Goal: Task Accomplishment & Management: Manage account settings

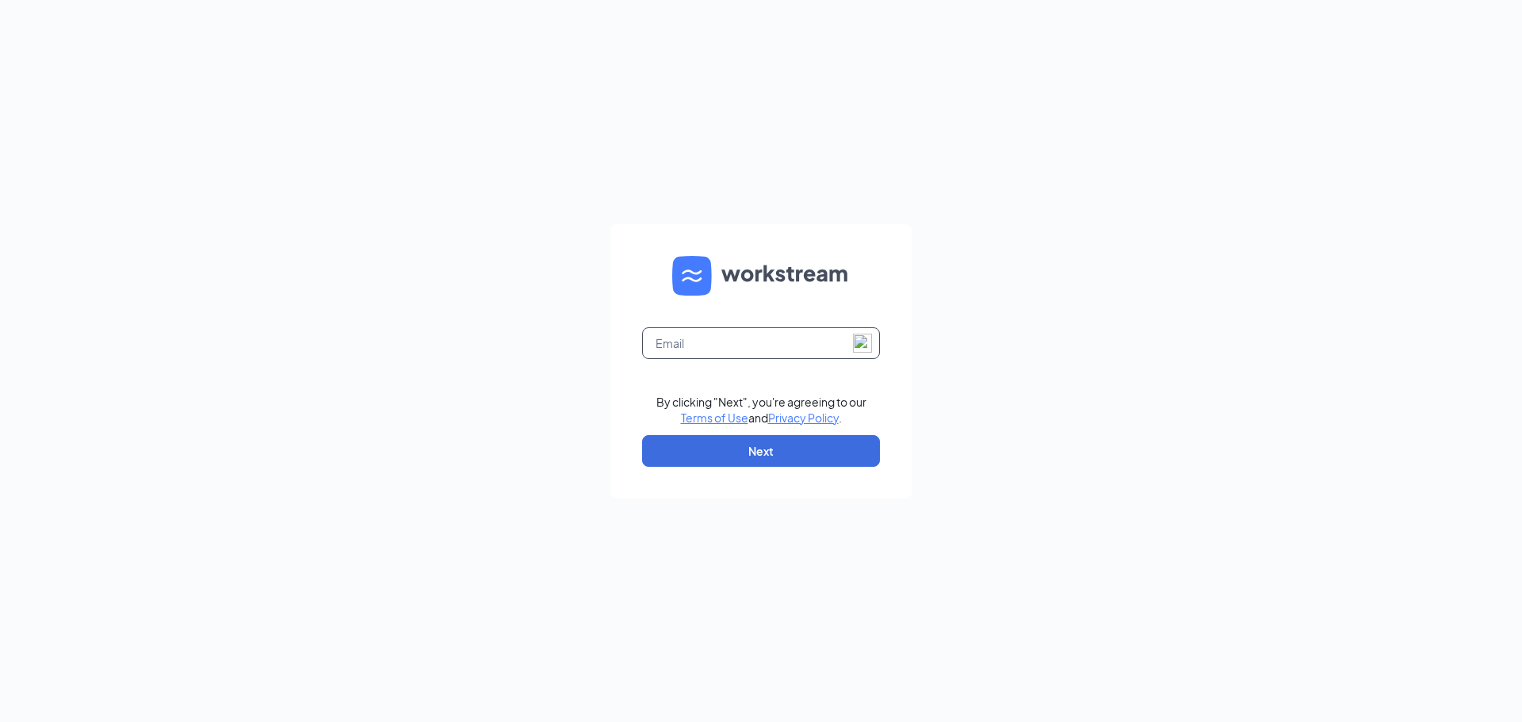
click at [689, 346] on input "text" at bounding box center [761, 343] width 238 height 32
type input "[EMAIL_ADDRESS][DOMAIN_NAME]"
click at [717, 441] on button "Next" at bounding box center [761, 451] width 238 height 32
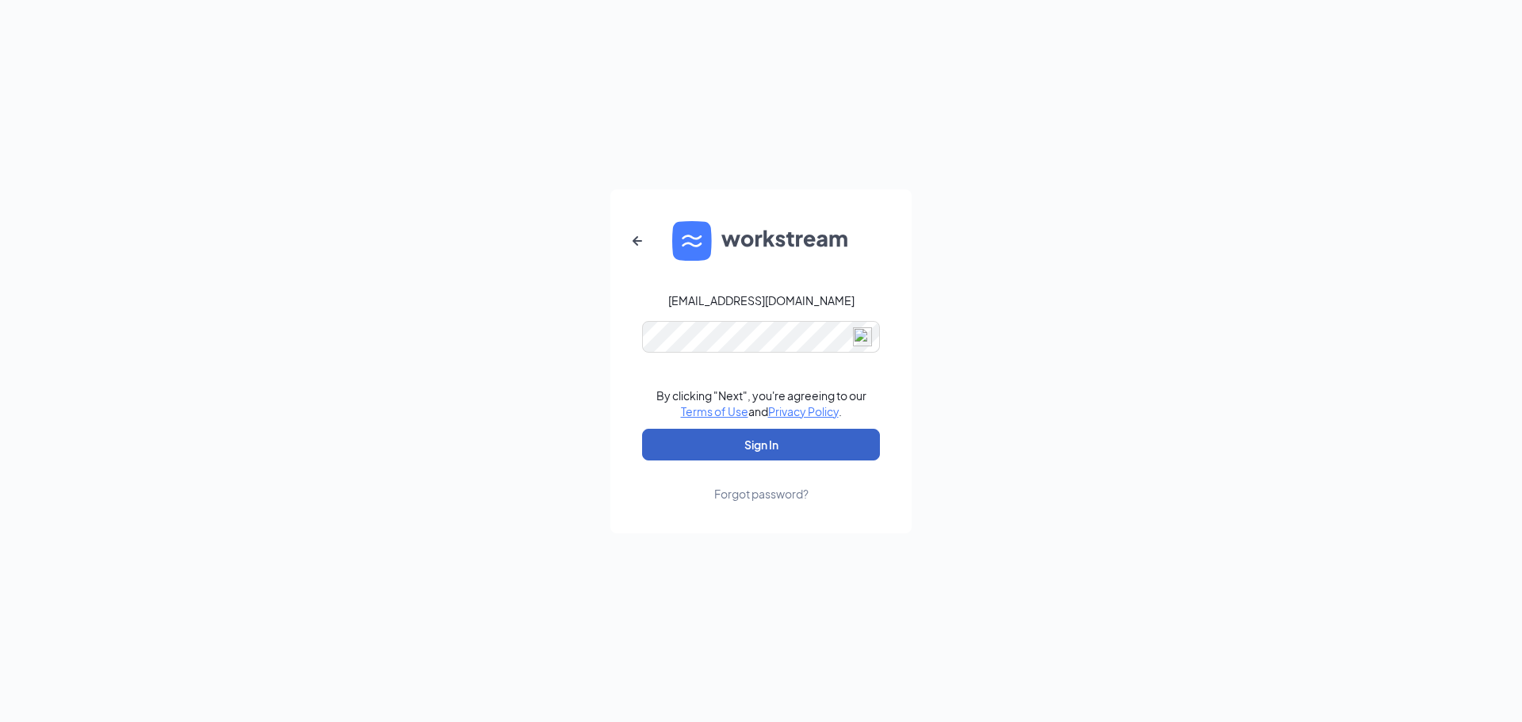
click at [737, 447] on button "Sign In" at bounding box center [761, 445] width 238 height 32
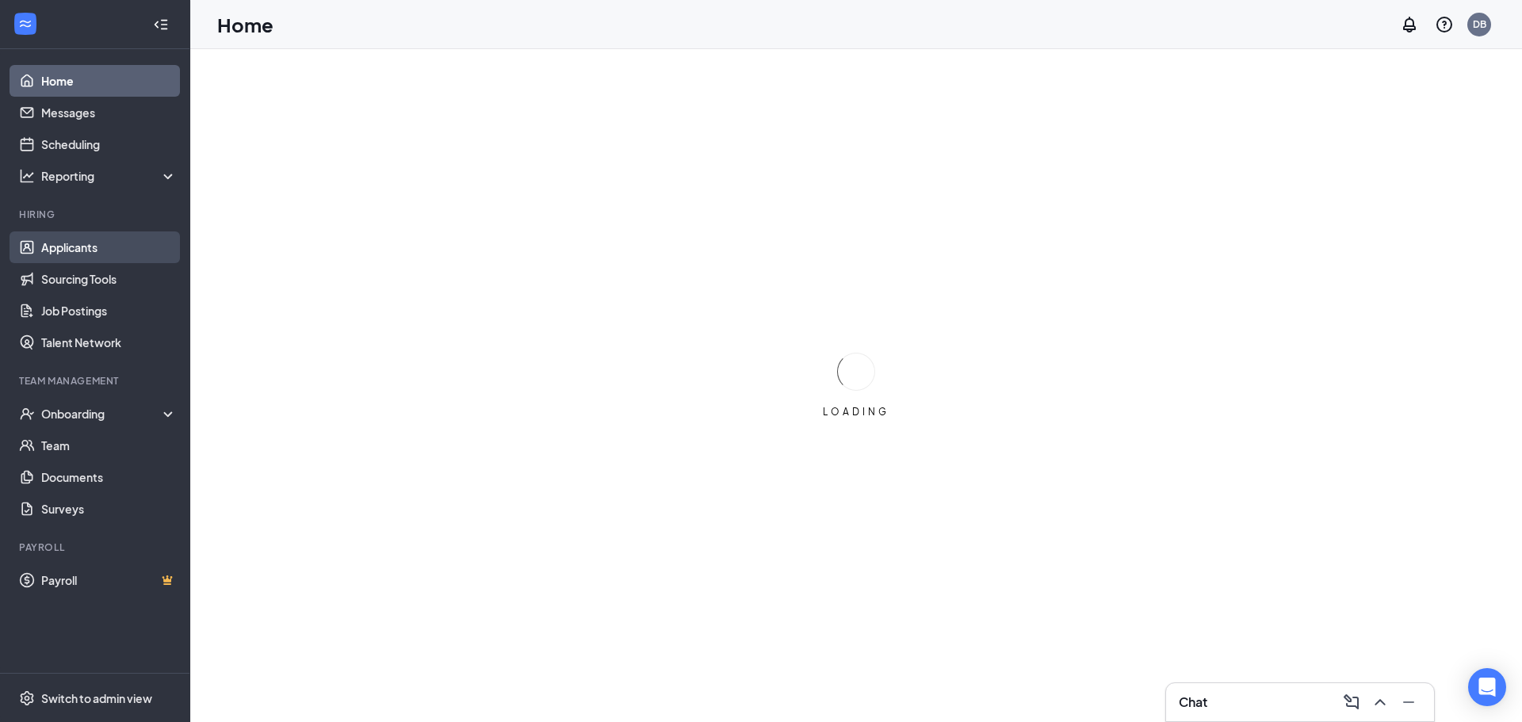
click at [50, 246] on link "Applicants" at bounding box center [109, 247] width 136 height 32
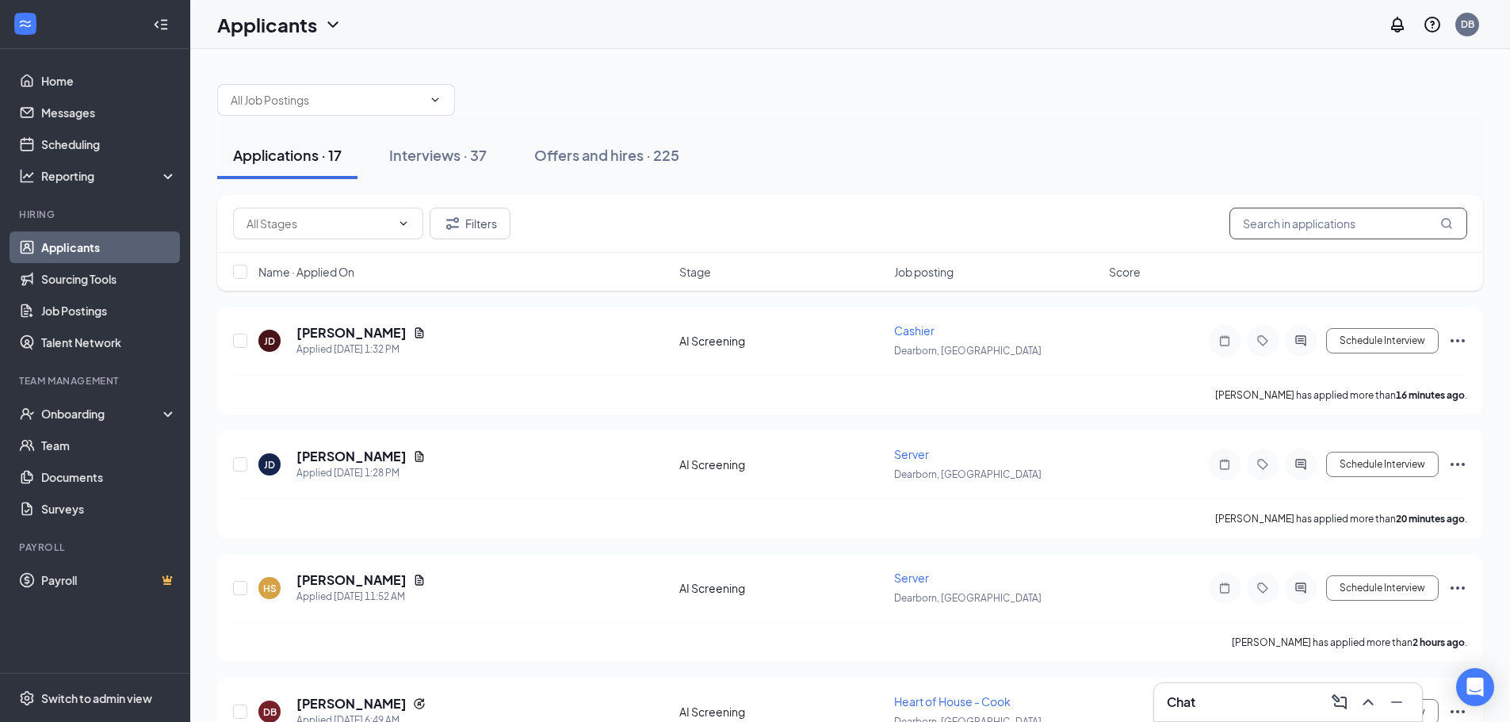
click at [1322, 224] on input "text" at bounding box center [1348, 224] width 238 height 32
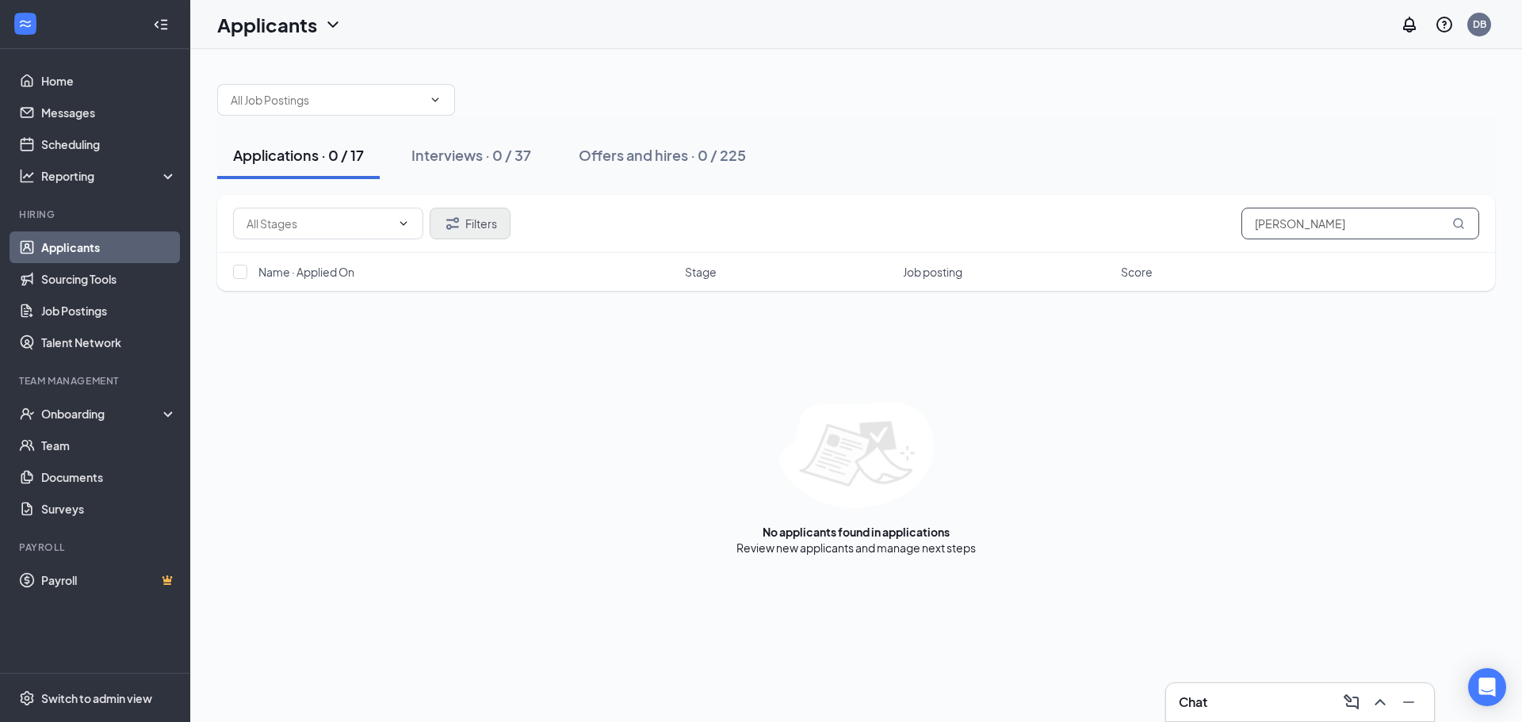
type input "[PERSON_NAME]"
click at [493, 227] on button "Filters" at bounding box center [470, 224] width 81 height 32
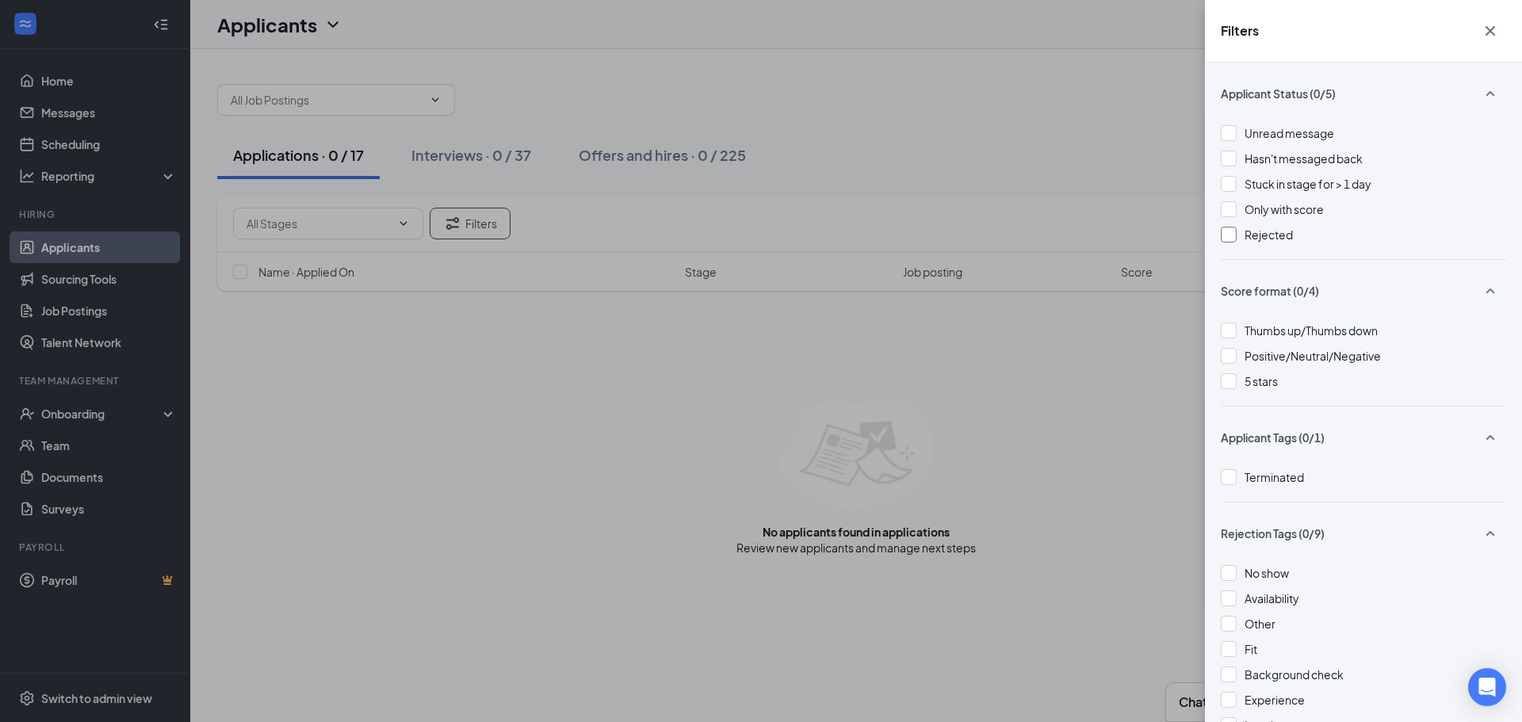
click at [1241, 240] on div "Rejected" at bounding box center [1363, 234] width 285 height 17
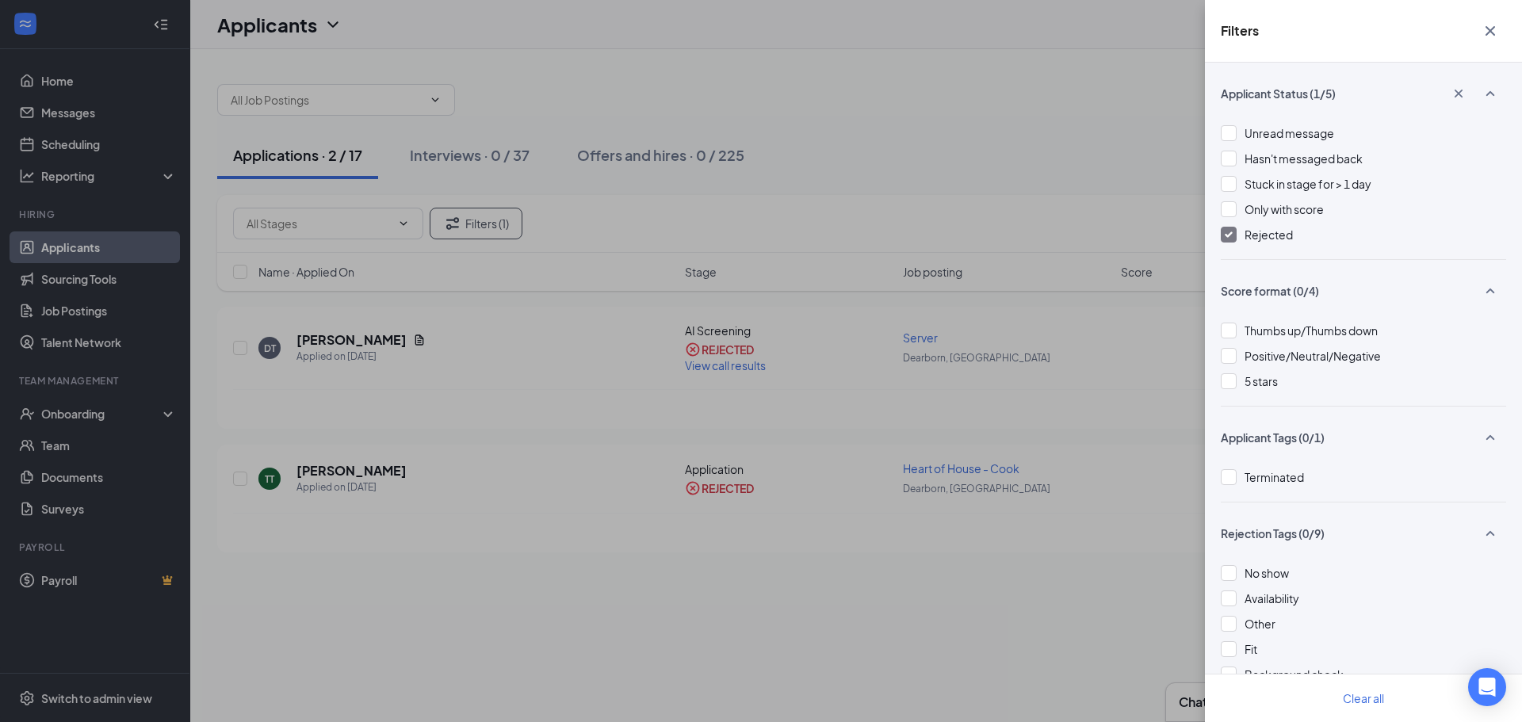
click at [430, 633] on div "Filters Applicant Status (1/5) Unread message Hasn't messaged back Stuck in sta…" at bounding box center [761, 361] width 1522 height 722
click at [523, 381] on div "Filters Applicant Status (1/5) Unread message Hasn't messaged back Stuck in sta…" at bounding box center [761, 361] width 1522 height 722
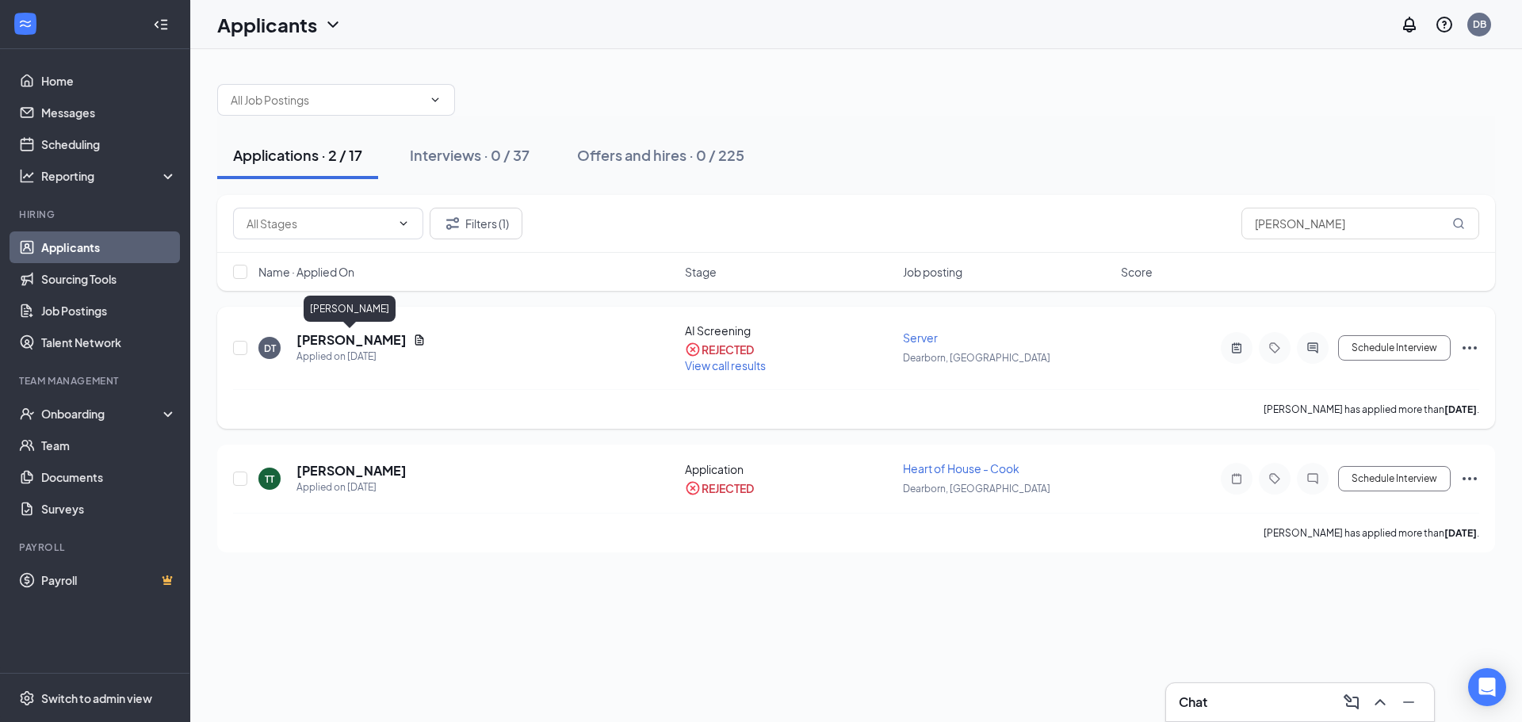
click at [334, 334] on h5 "[PERSON_NAME]" at bounding box center [351, 339] width 110 height 17
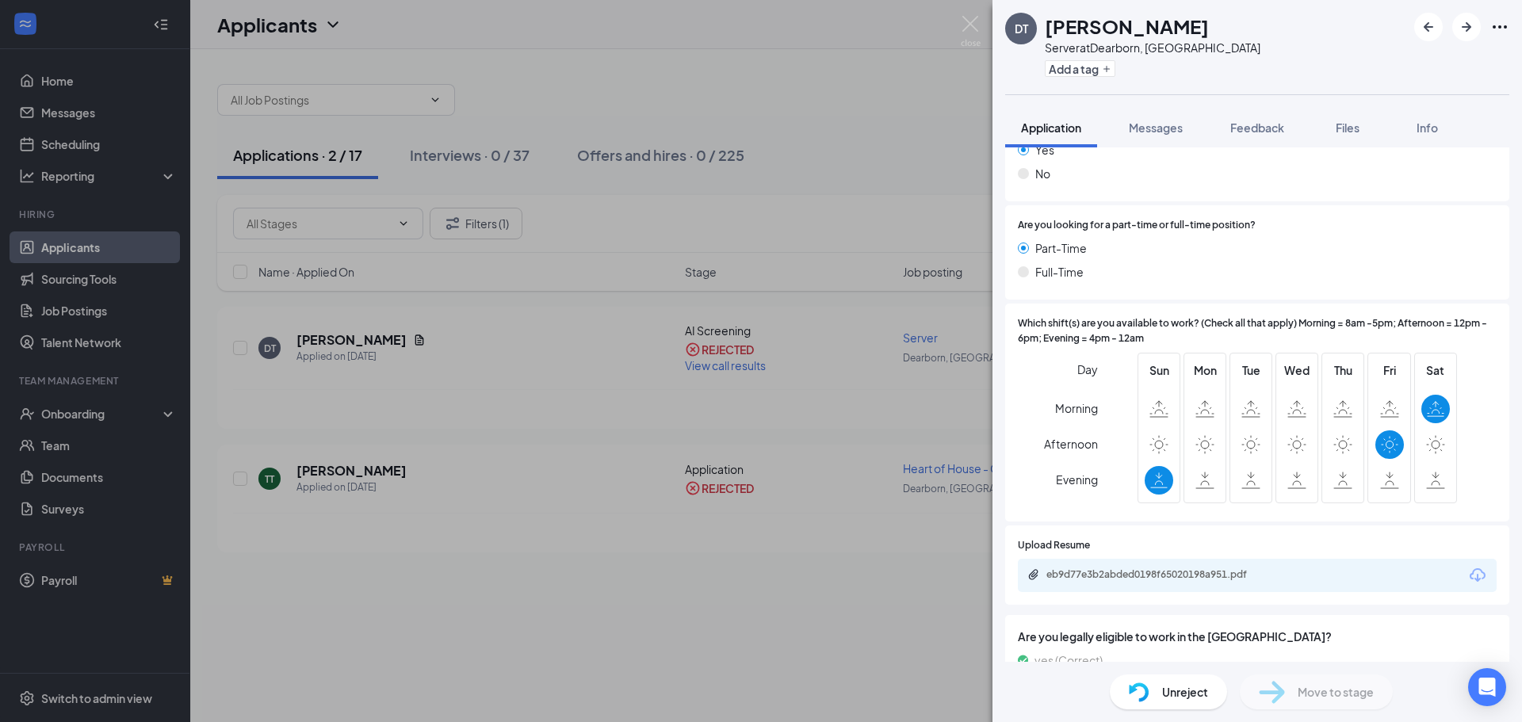
scroll to position [425, 0]
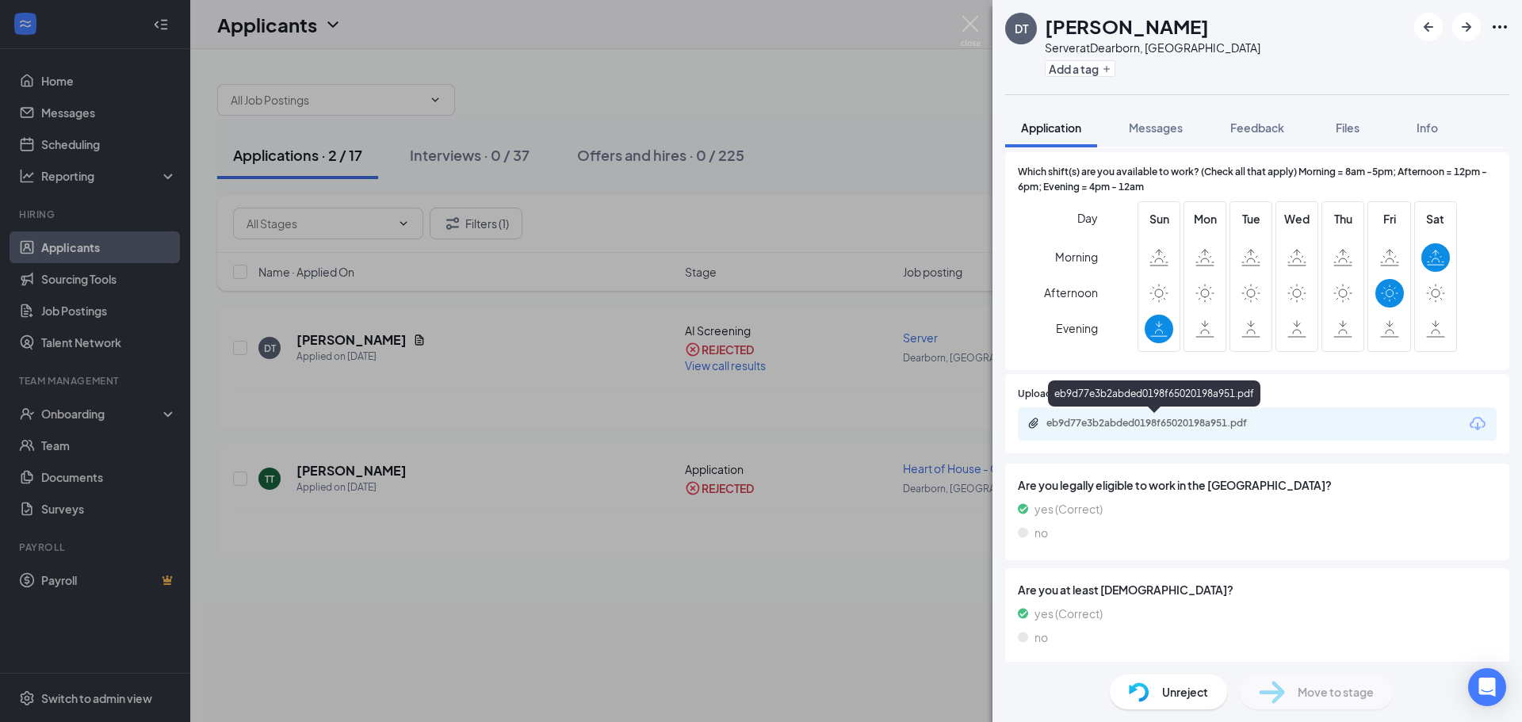
click at [1254, 422] on div "eb9d77e3b2abded0198f65020198a951.pdf" at bounding box center [1157, 423] width 222 height 13
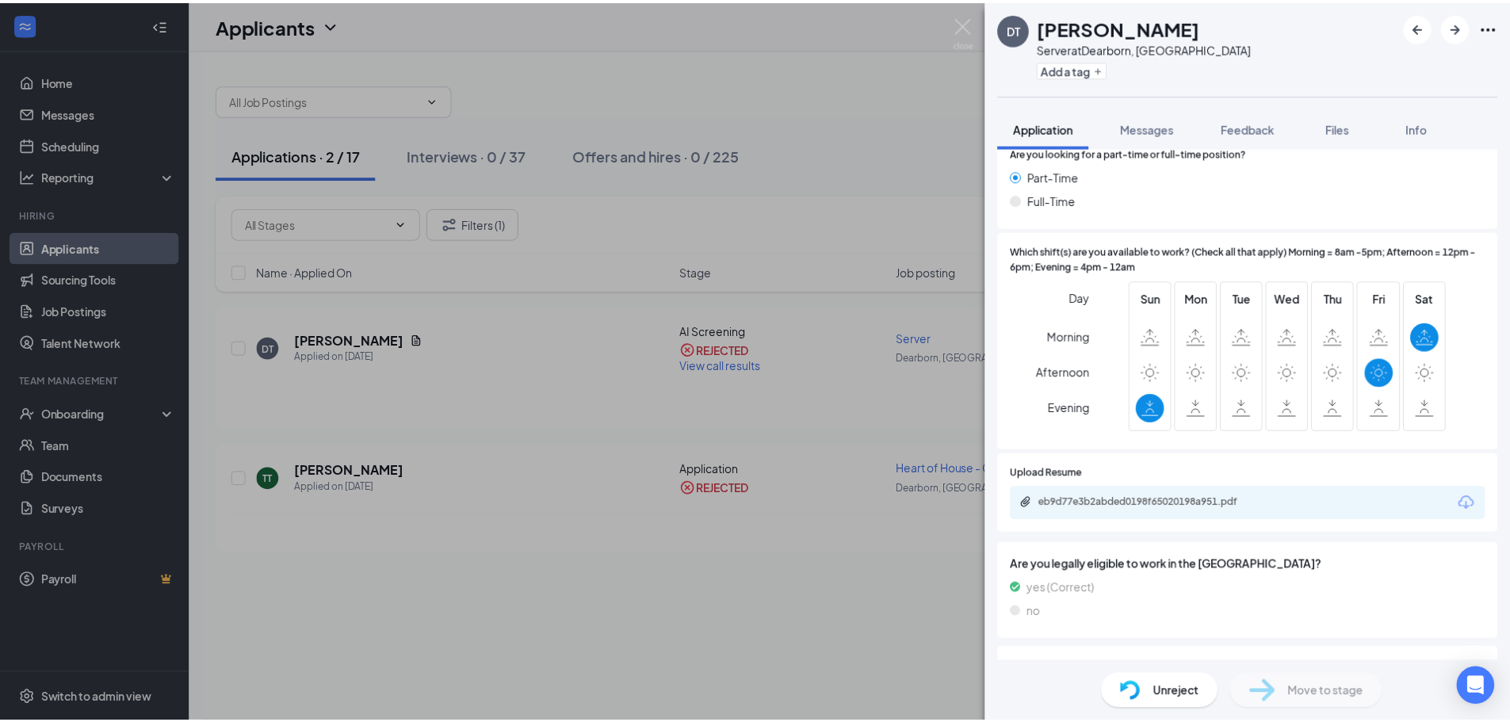
scroll to position [187, 0]
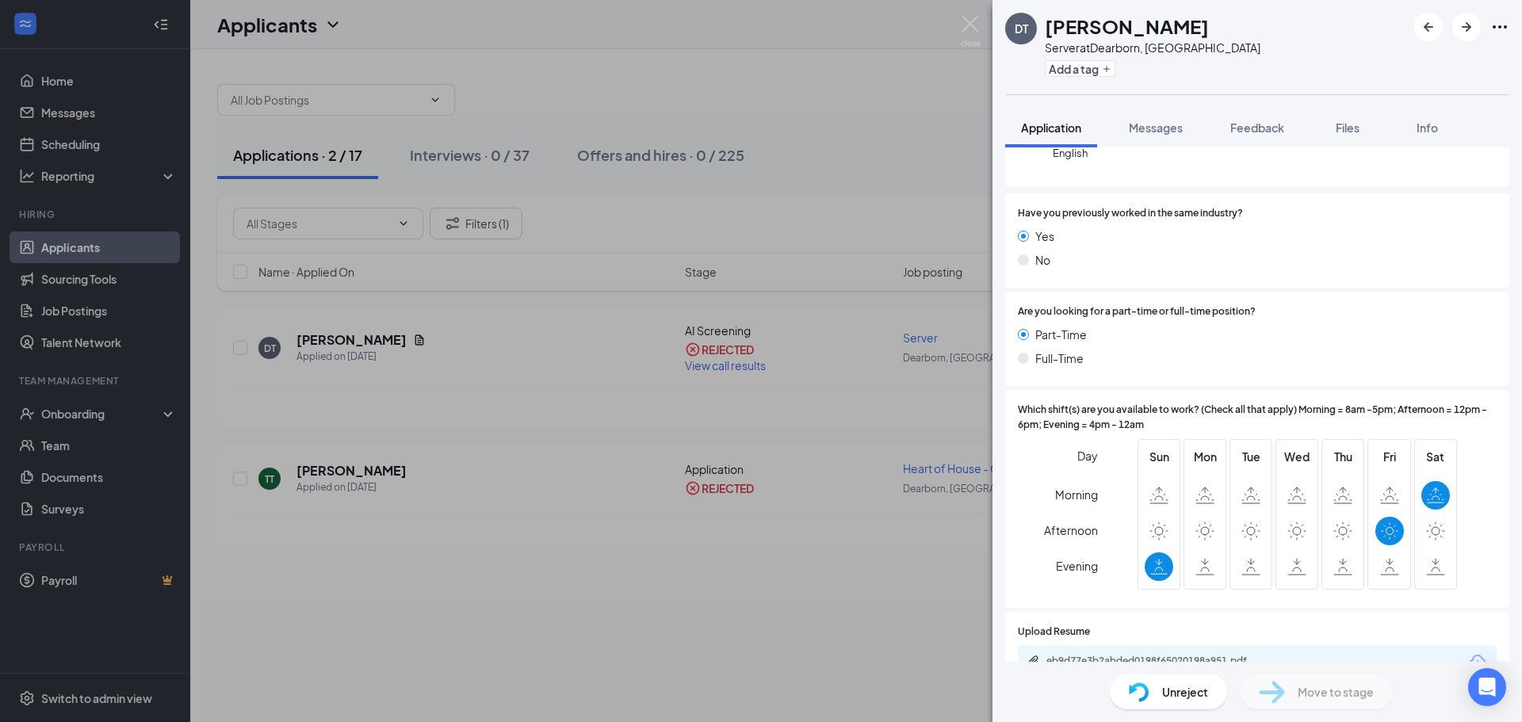
click at [529, 599] on div "DT [PERSON_NAME] Server at [GEOGRAPHIC_DATA], [GEOGRAPHIC_DATA] Add a tag Appli…" at bounding box center [761, 361] width 1522 height 722
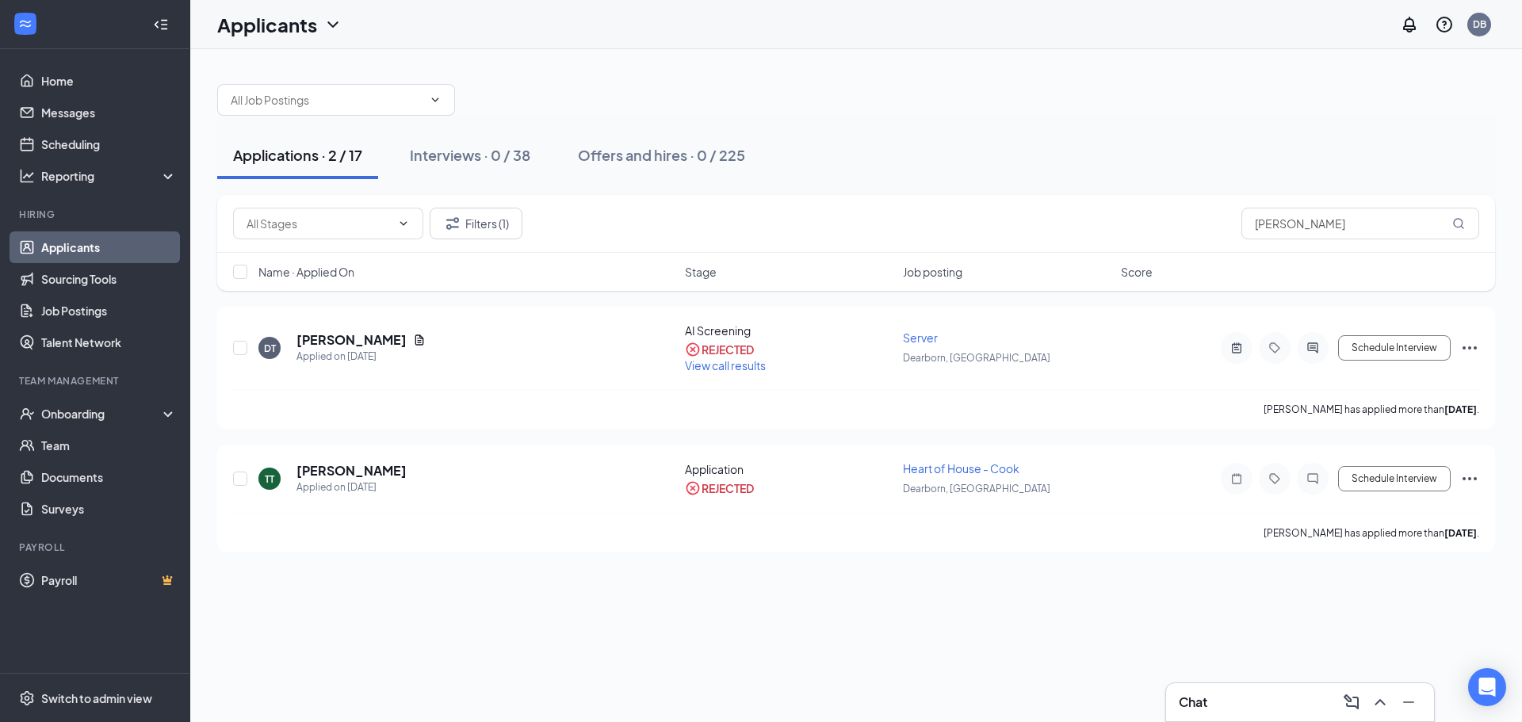
click at [81, 247] on link "Applicants" at bounding box center [109, 247] width 136 height 32
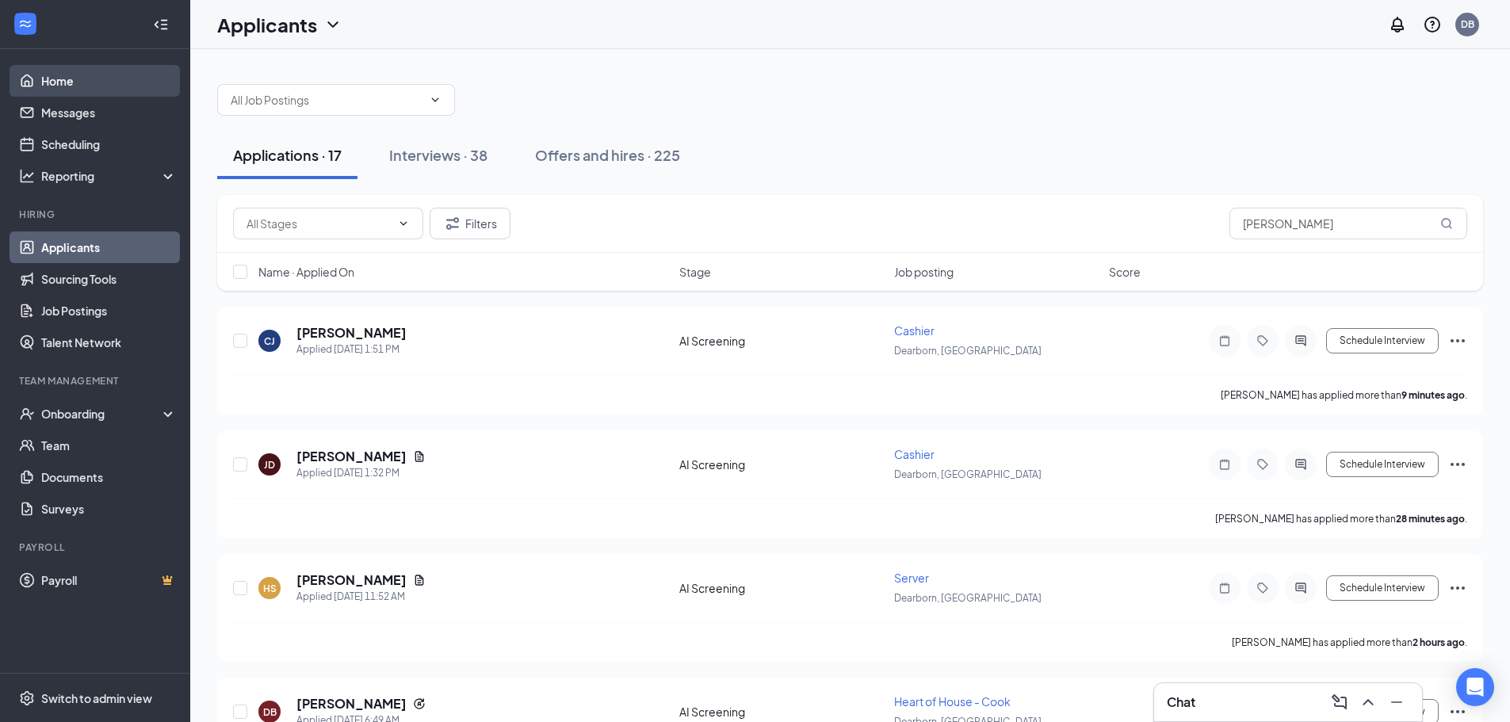
click at [50, 89] on link "Home" at bounding box center [109, 81] width 136 height 32
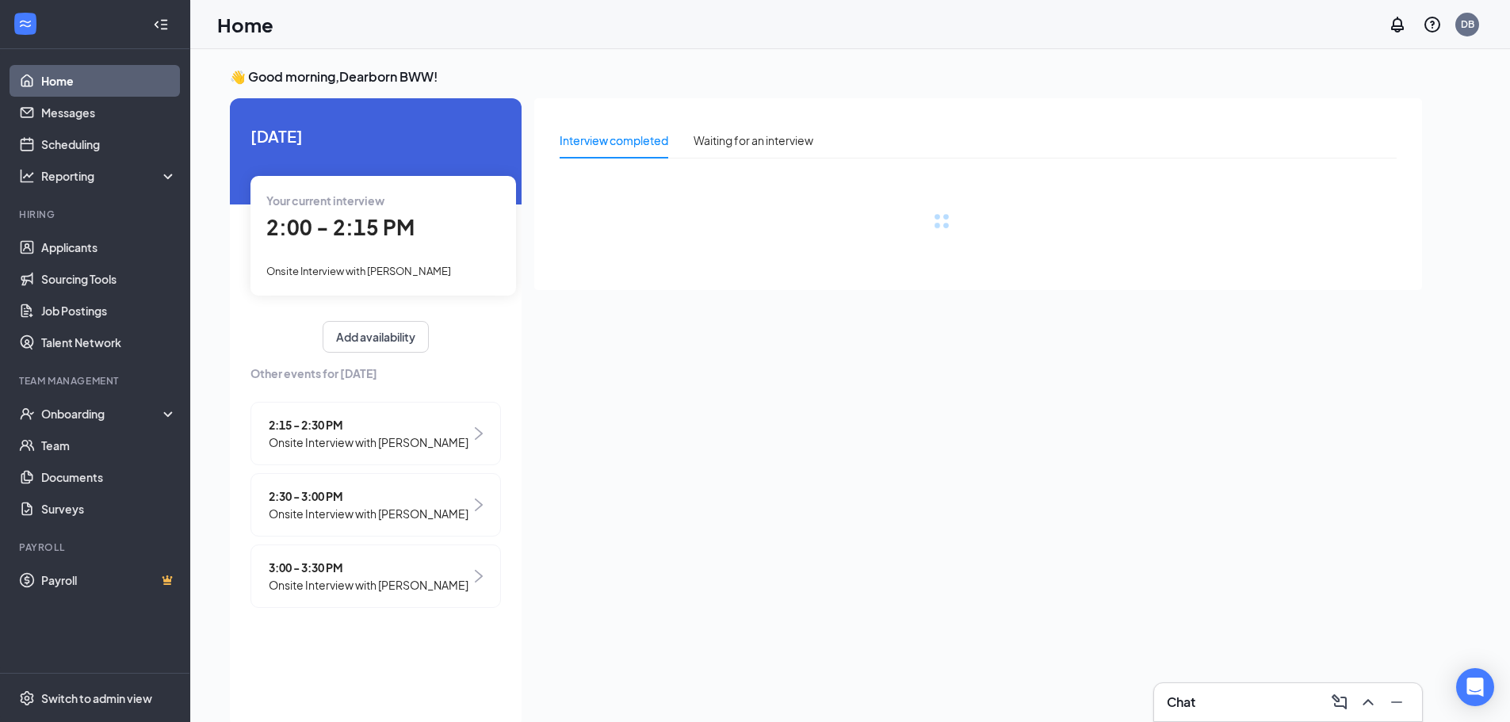
click at [365, 229] on span "2:00 - 2:15 PM" at bounding box center [340, 227] width 148 height 26
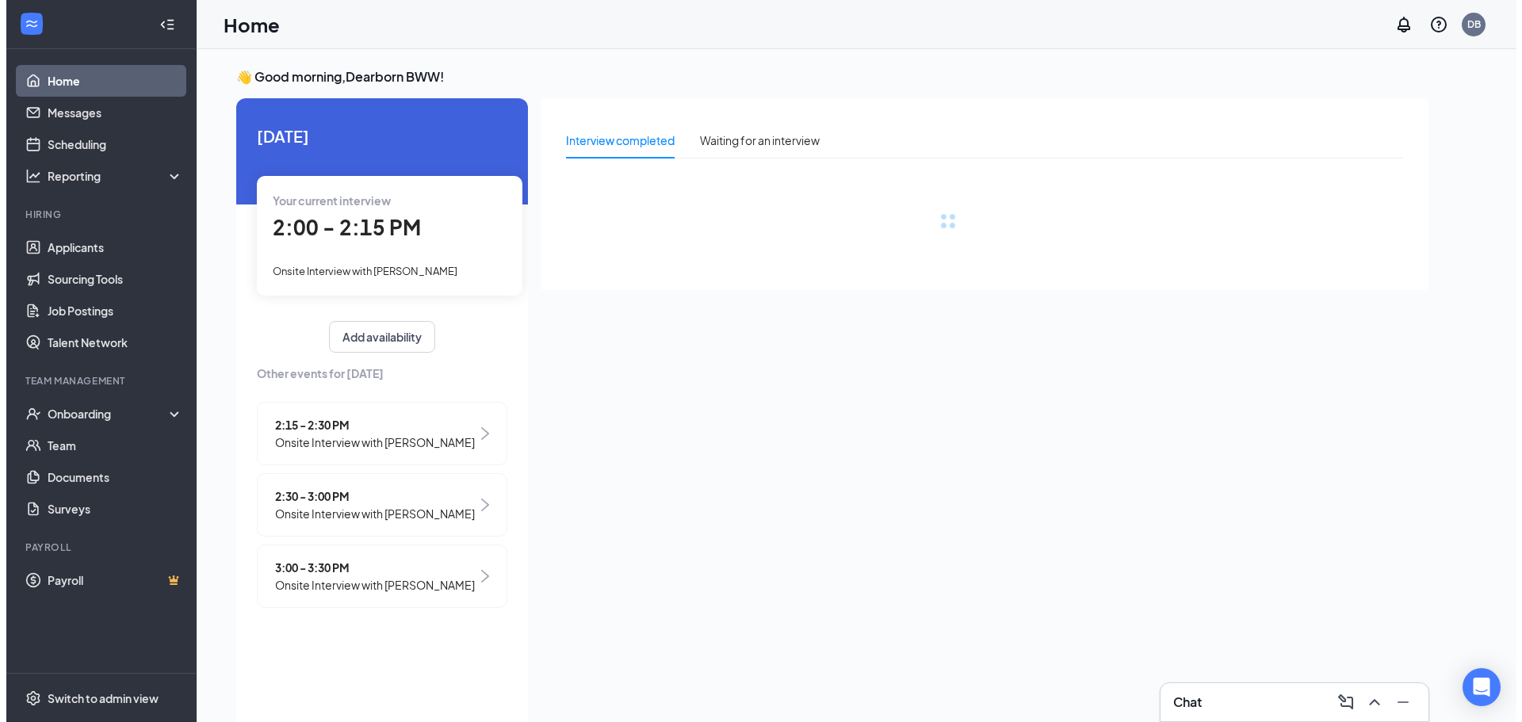
scroll to position [6, 0]
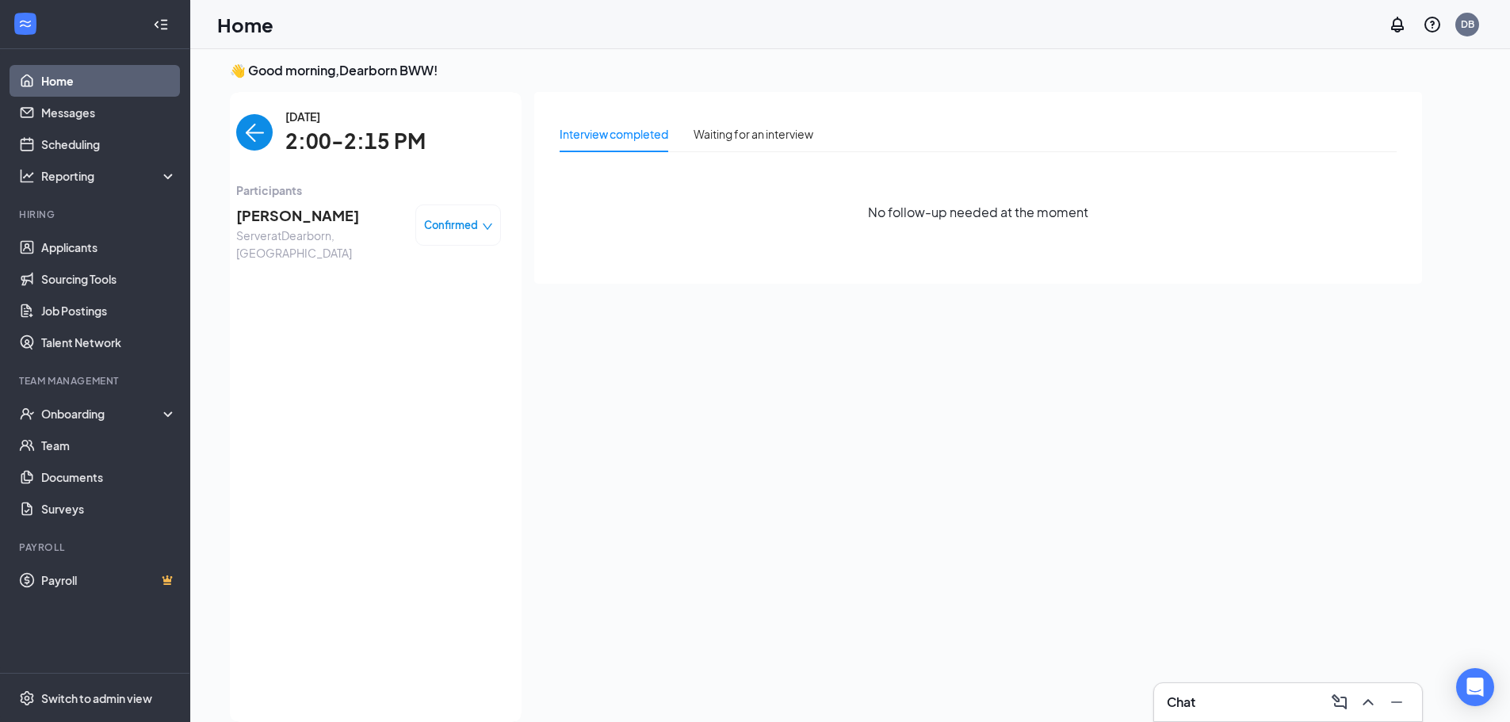
click at [281, 227] on span "Server at [GEOGRAPHIC_DATA], [GEOGRAPHIC_DATA]" at bounding box center [319, 244] width 166 height 35
click at [285, 219] on span "[PERSON_NAME]" at bounding box center [319, 215] width 166 height 22
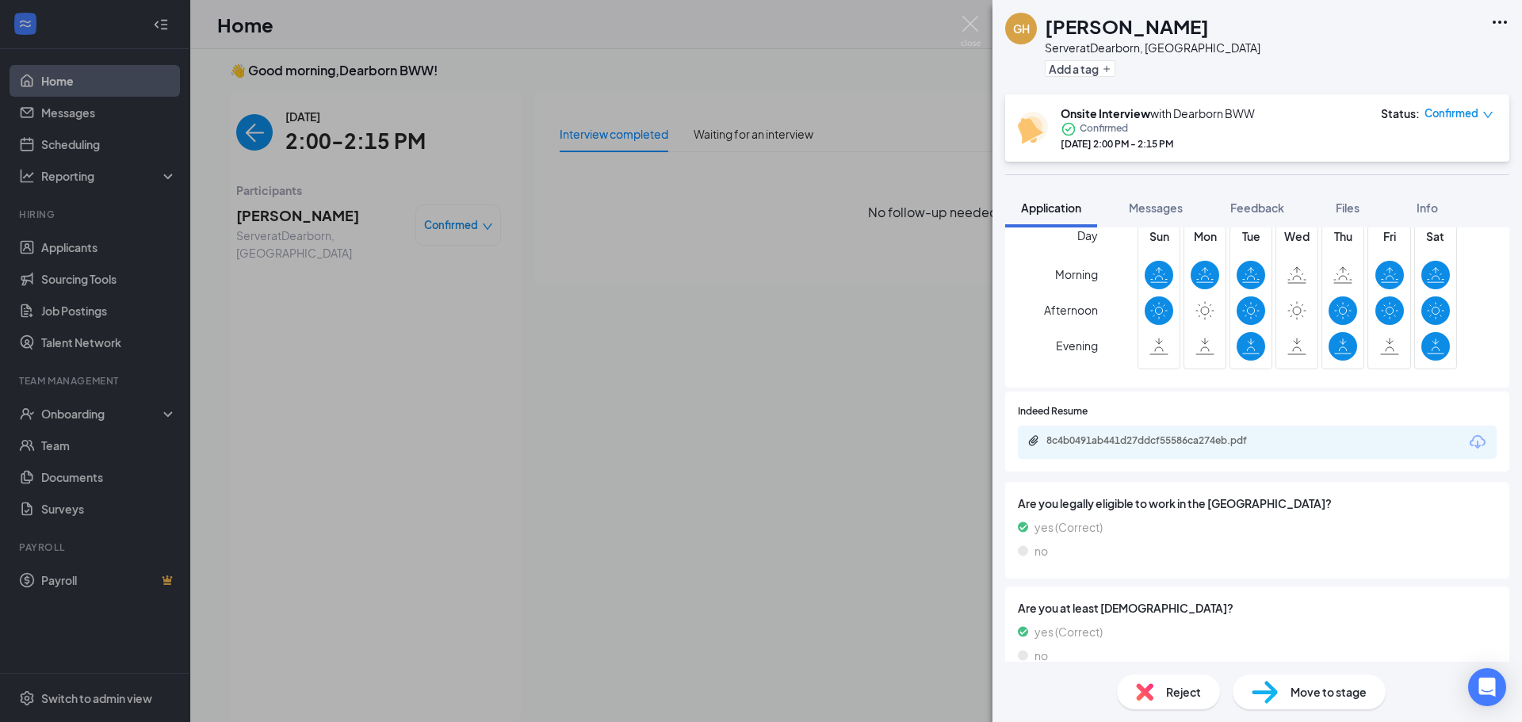
scroll to position [512, 0]
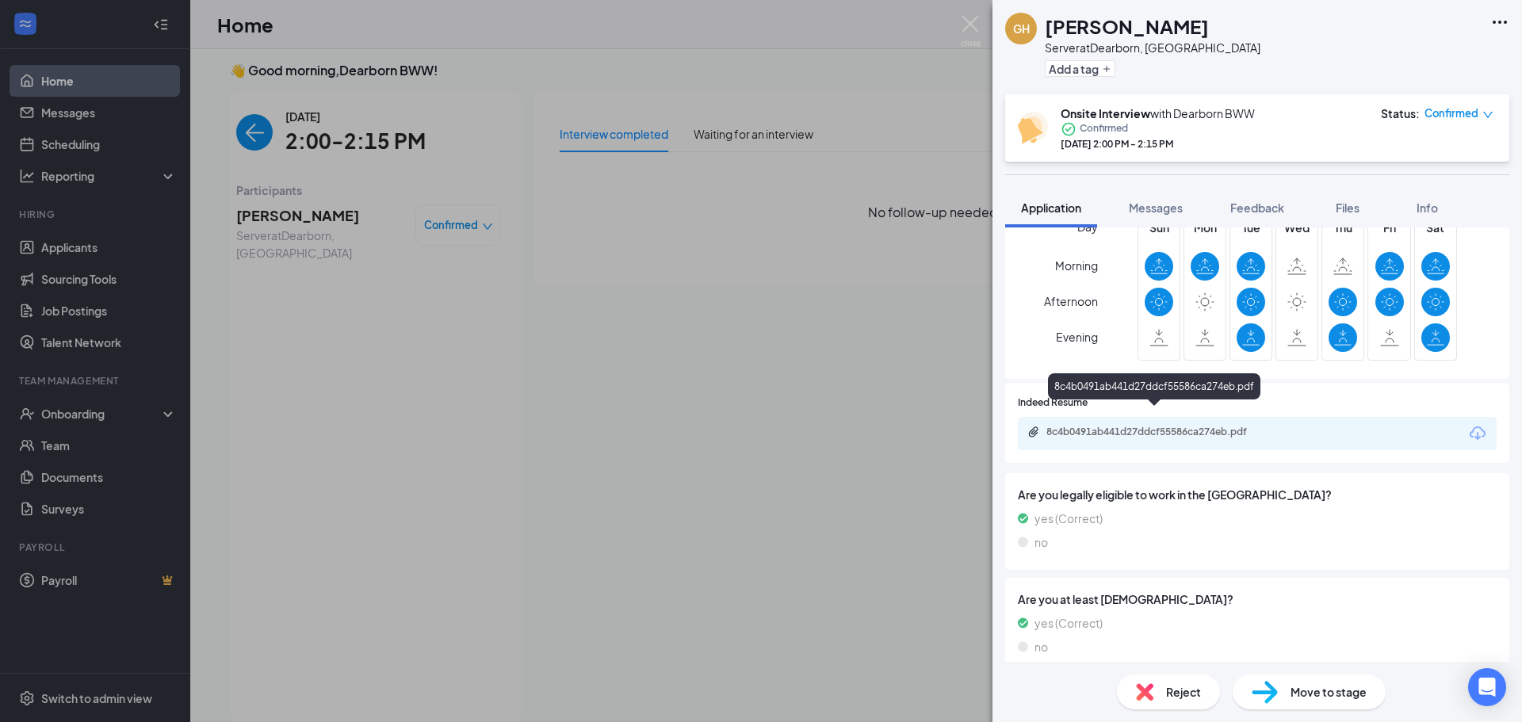
click at [1165, 426] on div "8c4b0491ab441d27ddcf55586ca274eb.pdf" at bounding box center [1157, 432] width 222 height 13
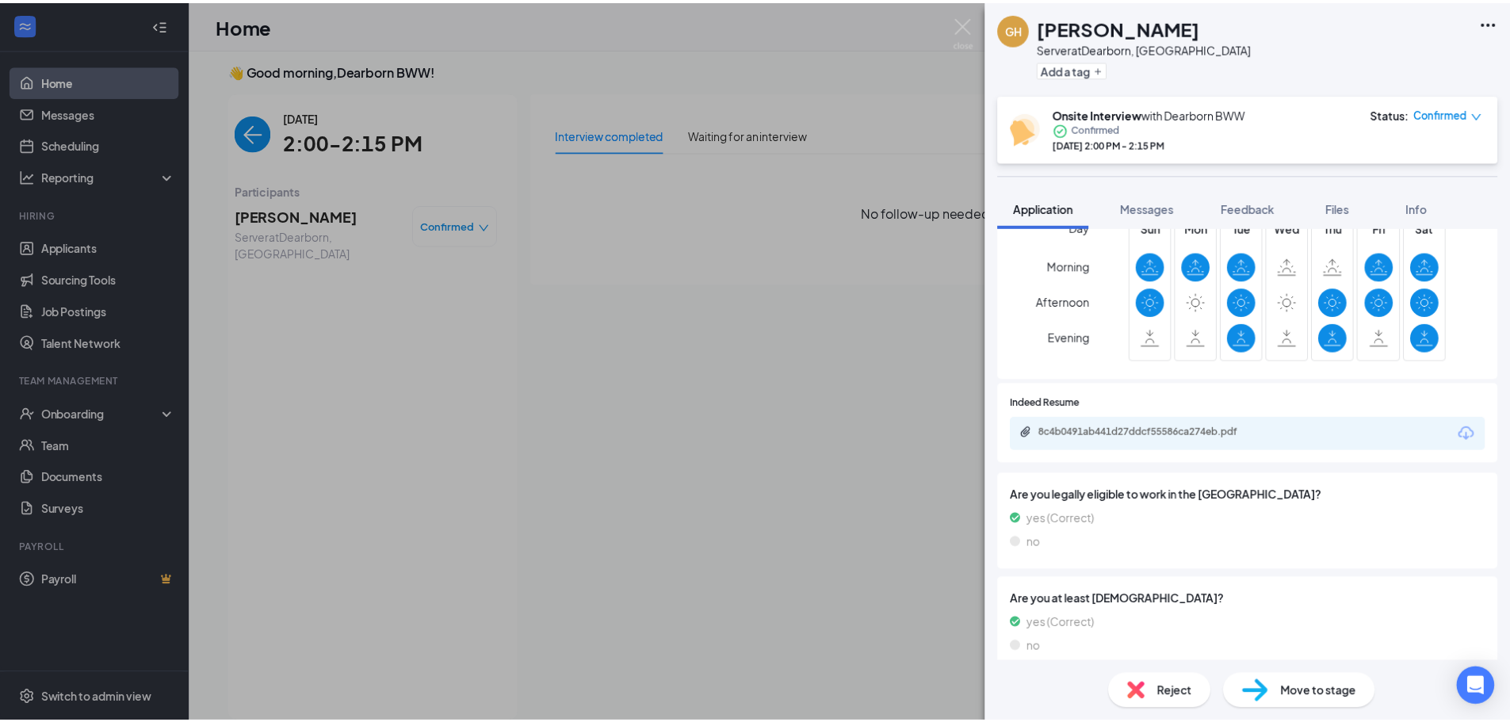
scroll to position [506, 0]
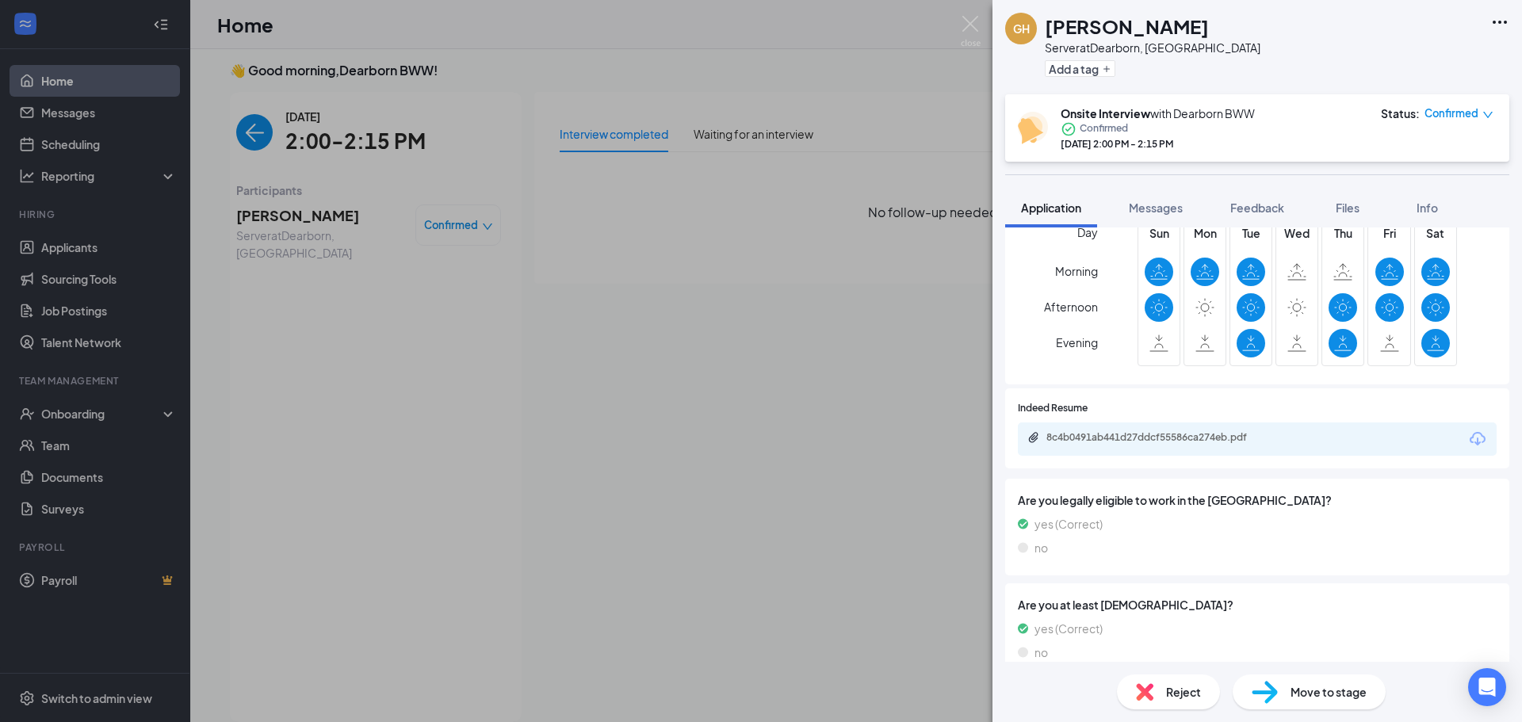
click at [252, 133] on div "GH [PERSON_NAME] Server at [GEOGRAPHIC_DATA], [GEOGRAPHIC_DATA] Add a tag Onsit…" at bounding box center [761, 361] width 1522 height 722
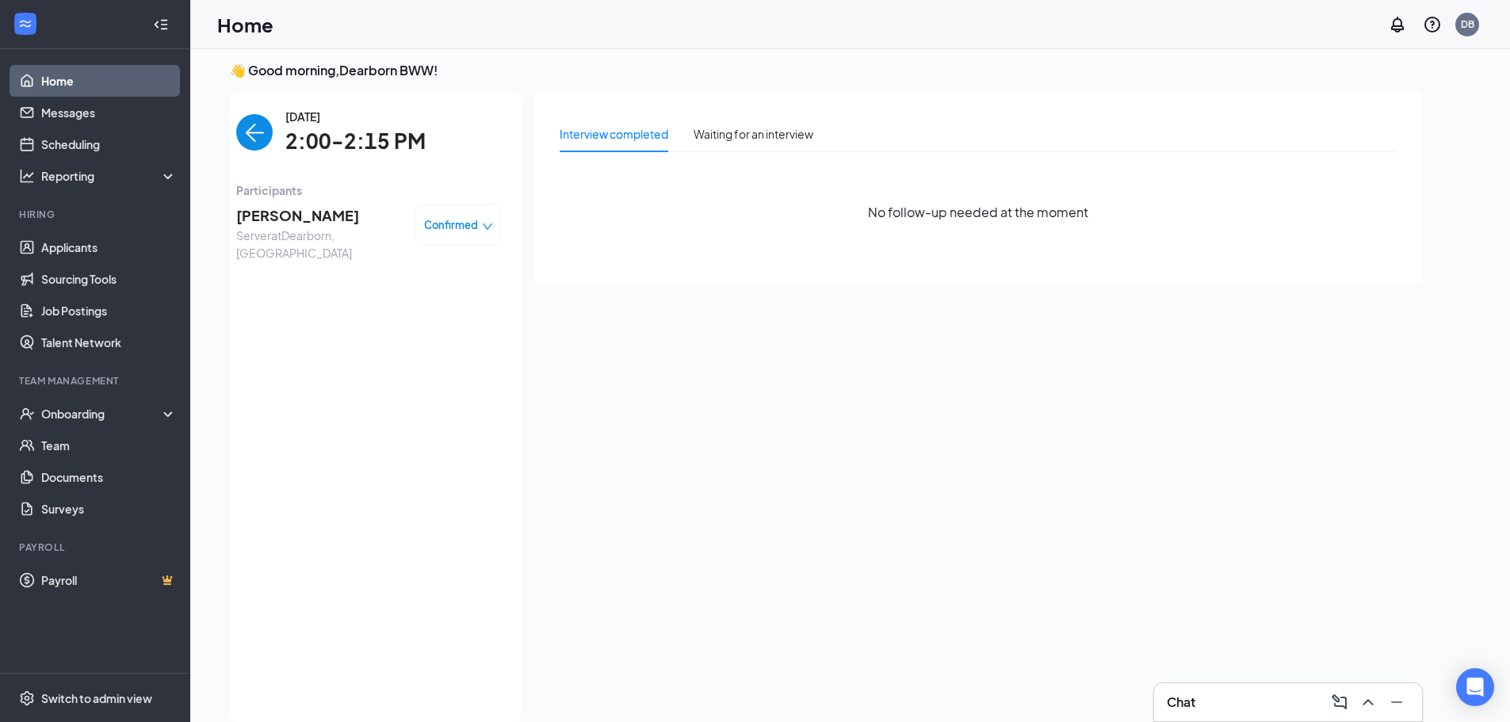
click at [258, 136] on img "back-button" at bounding box center [254, 132] width 36 height 36
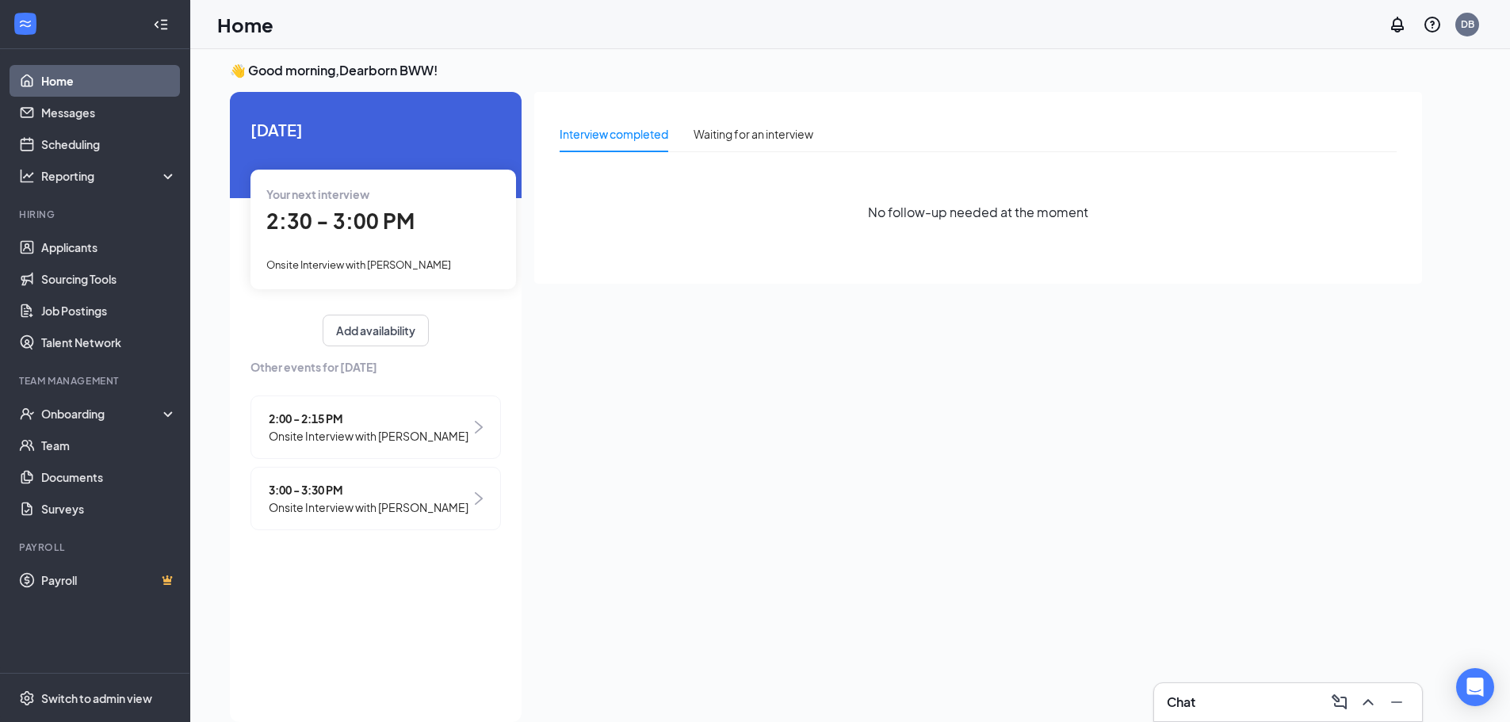
click at [349, 419] on span "2:00 - 2:15 PM" at bounding box center [369, 418] width 200 height 17
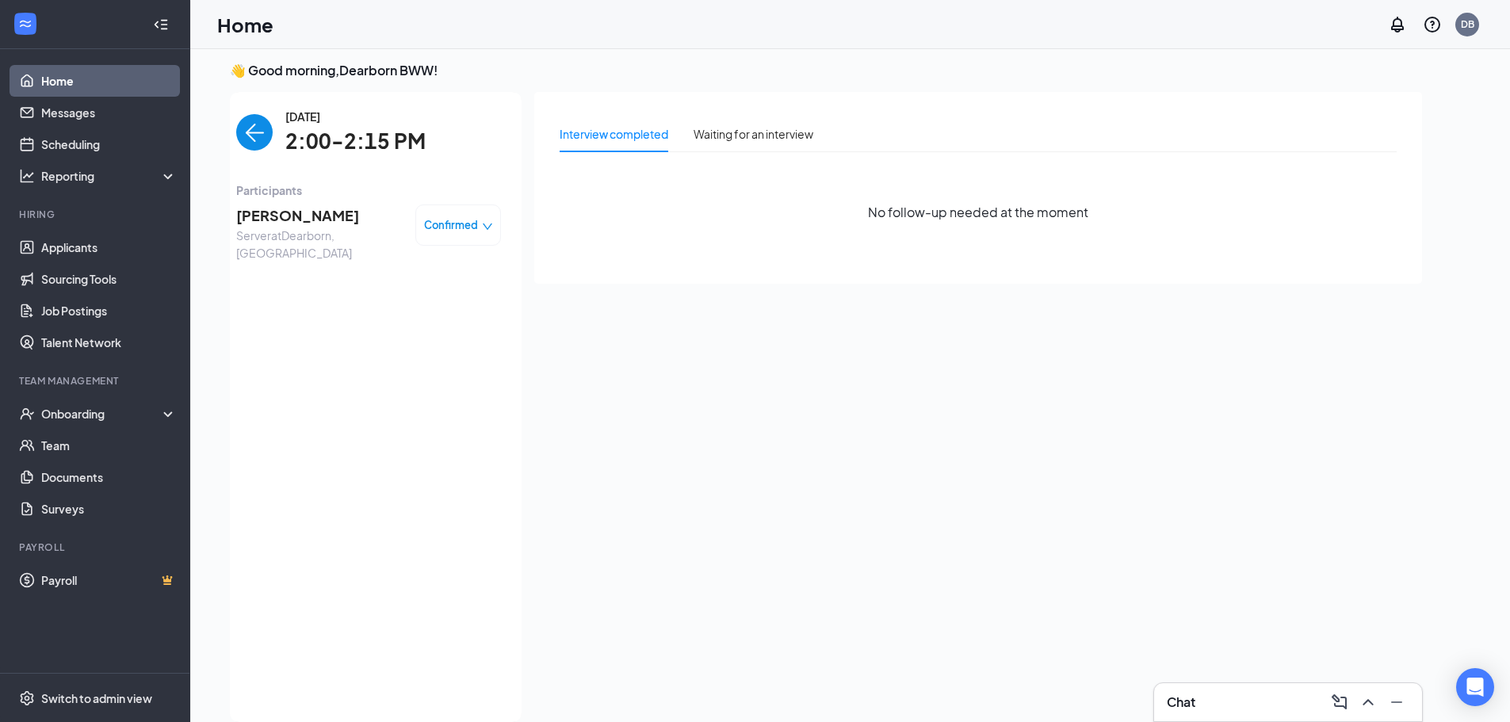
click at [467, 233] on span "Confirmed" at bounding box center [451, 225] width 54 height 16
click at [421, 297] on span "Mark complete" at bounding box center [410, 296] width 79 height 17
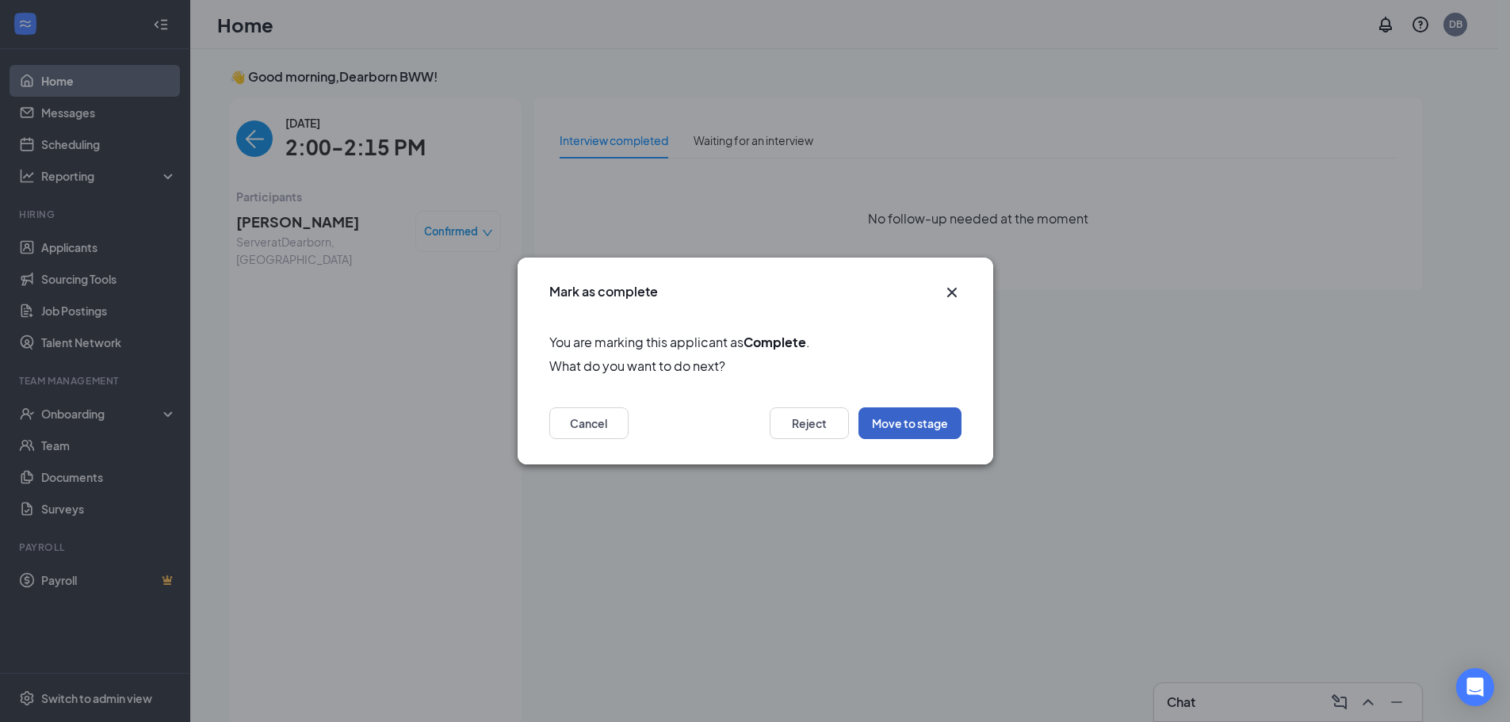
click at [894, 419] on button "Move to stage" at bounding box center [909, 423] width 103 height 32
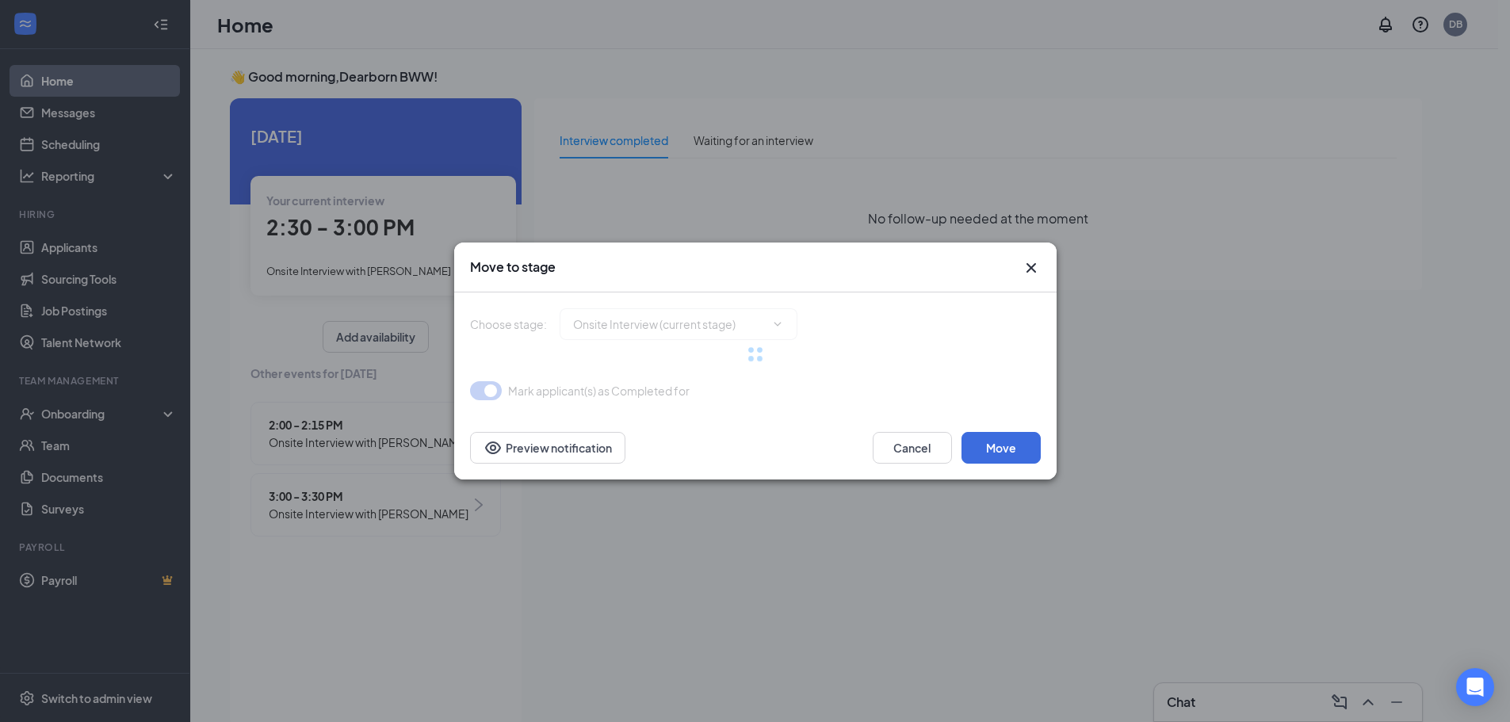
type input "Hiring Complete (next stage)"
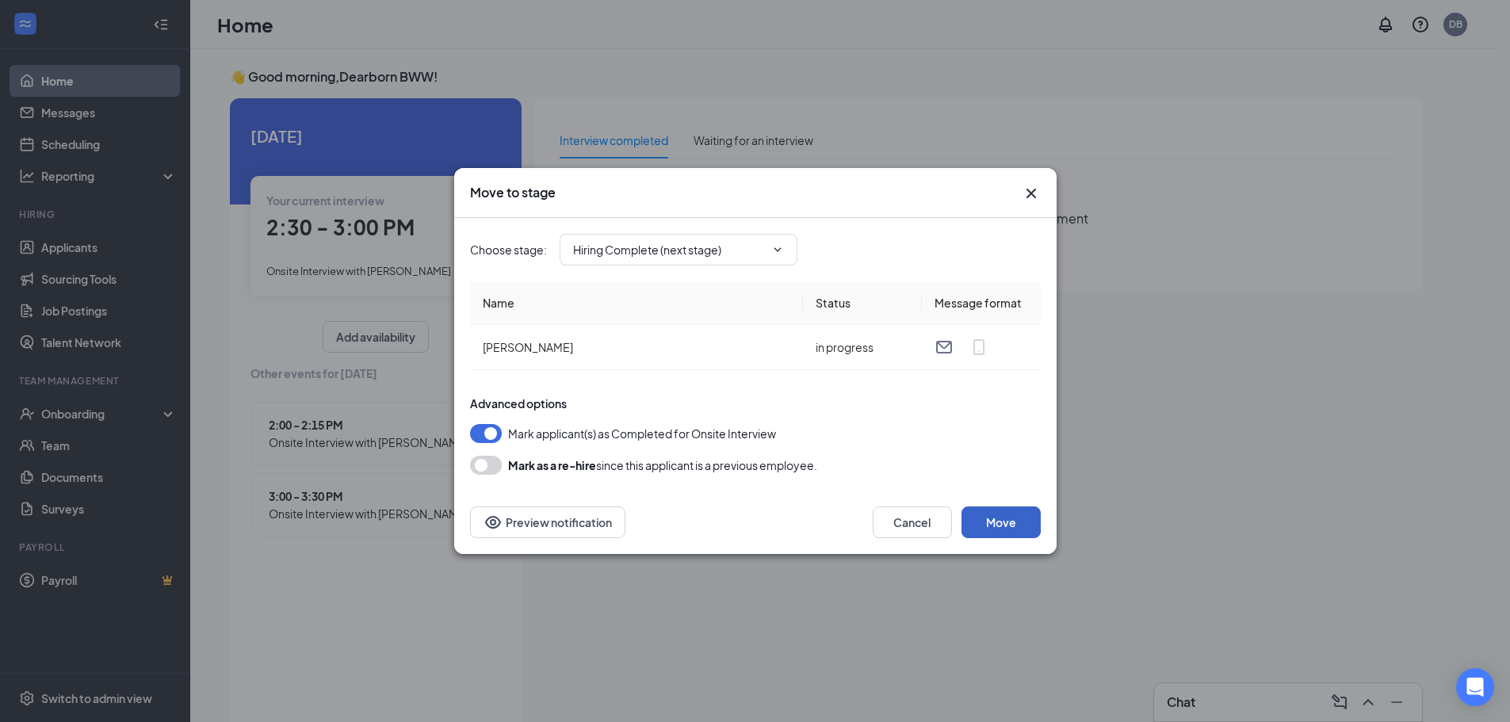
click at [1018, 522] on button "Move" at bounding box center [1000, 522] width 79 height 32
